Goal: Navigation & Orientation: Find specific page/section

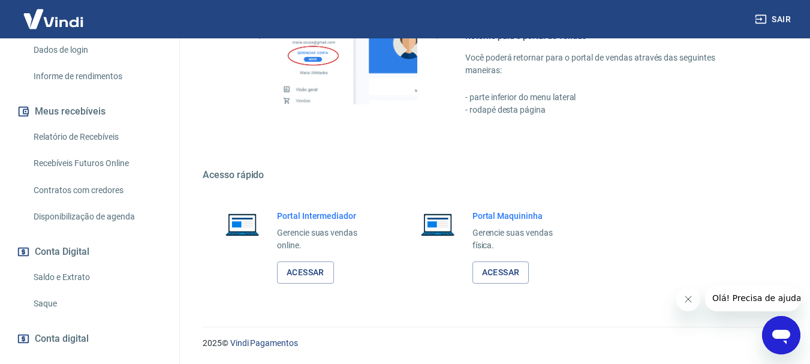
scroll to position [262, 0]
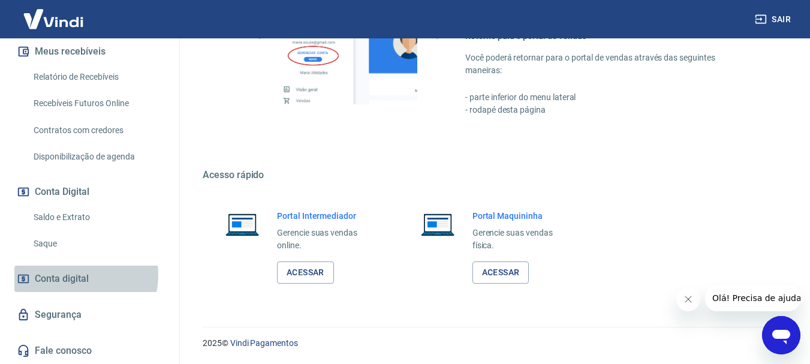
click at [83, 275] on span "Conta digital" at bounding box center [62, 278] width 54 height 17
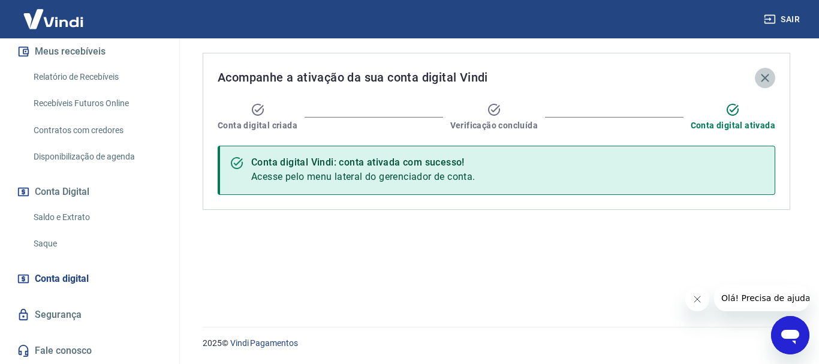
click at [763, 78] on icon "button" at bounding box center [765, 78] width 14 height 14
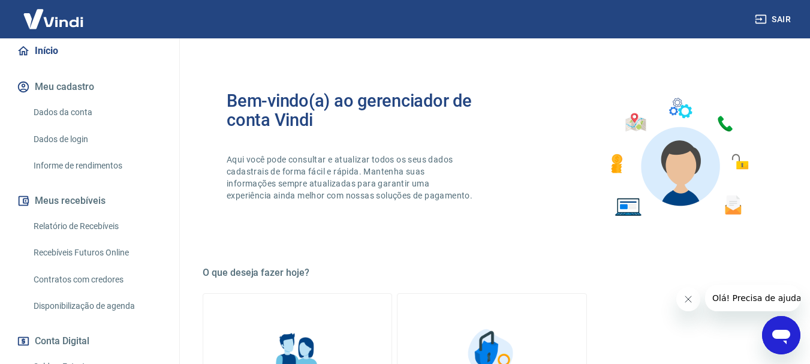
scroll to position [146, 0]
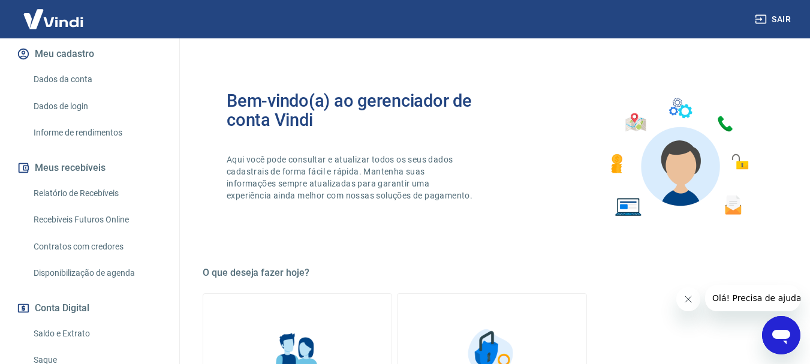
click at [77, 109] on link "Dados de login" at bounding box center [97, 106] width 136 height 25
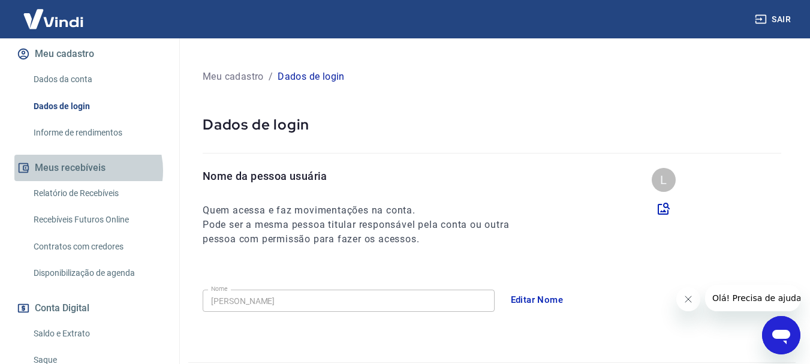
click at [88, 170] on button "Meus recebíveis" at bounding box center [89, 168] width 150 height 26
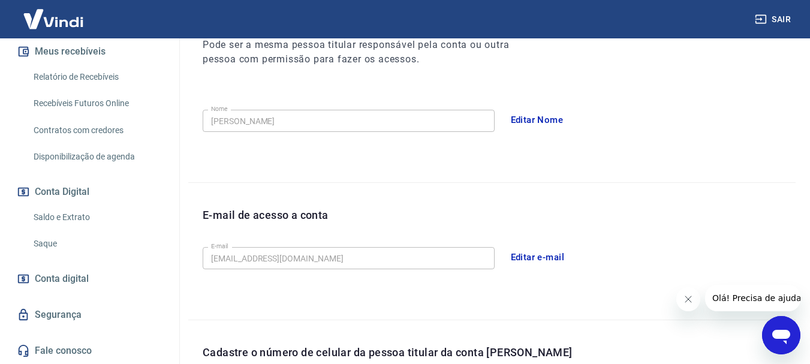
scroll to position [300, 0]
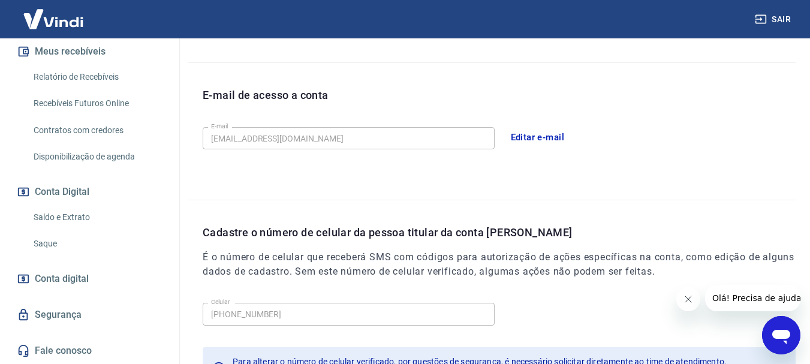
click at [72, 280] on span "Conta digital" at bounding box center [62, 278] width 54 height 17
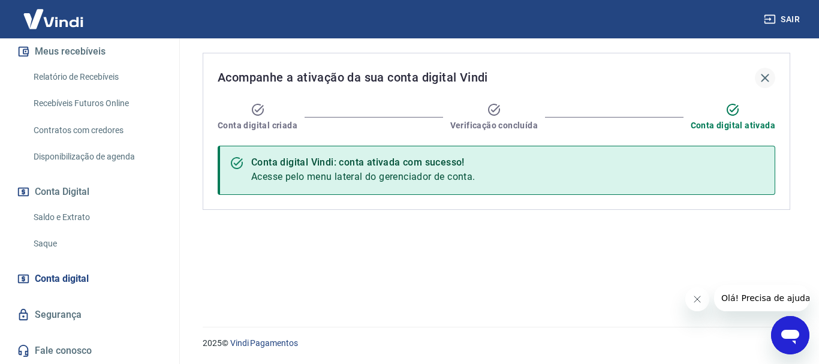
click at [762, 76] on icon "button" at bounding box center [765, 78] width 14 height 14
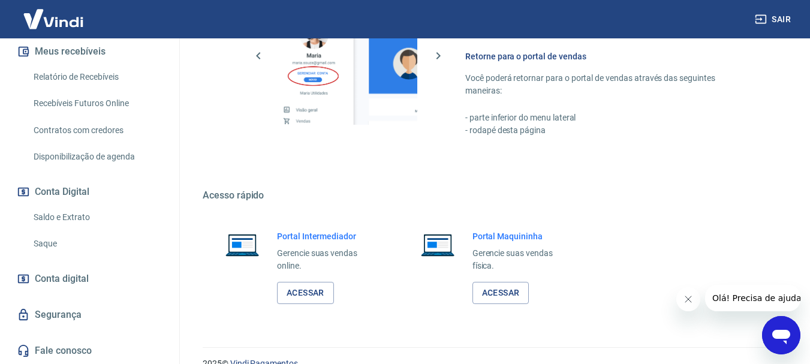
scroll to position [620, 0]
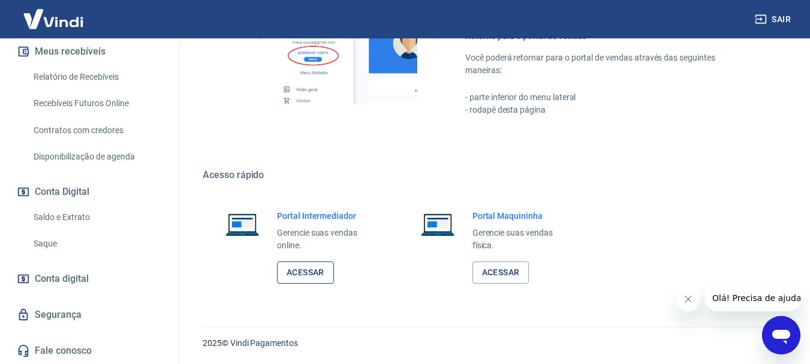
click at [312, 272] on link "Acessar" at bounding box center [305, 272] width 57 height 22
